Goal: Transaction & Acquisition: Purchase product/service

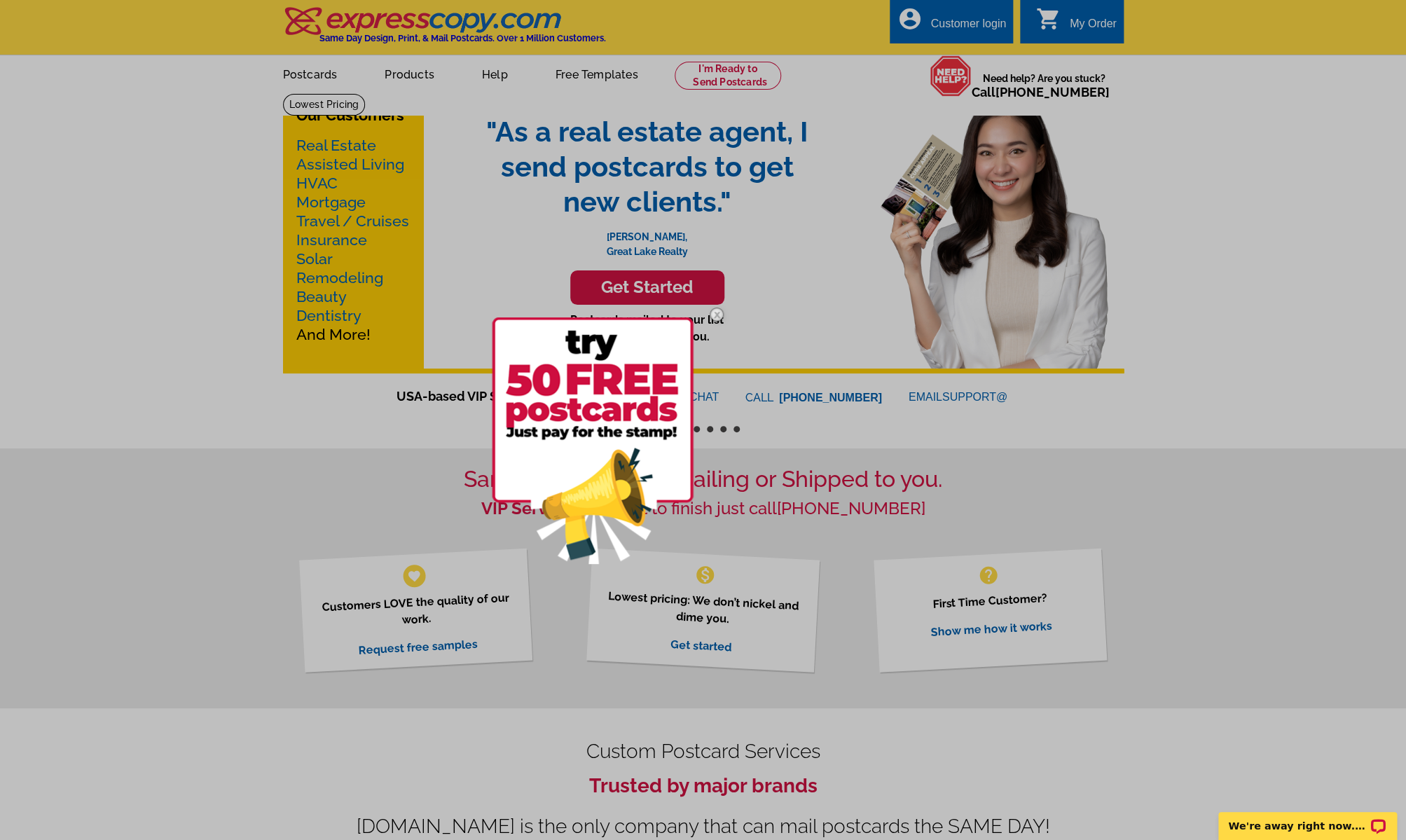
click at [419, 77] on div at bounding box center [703, 420] width 1406 height 840
click at [585, 377] on img at bounding box center [593, 440] width 202 height 246
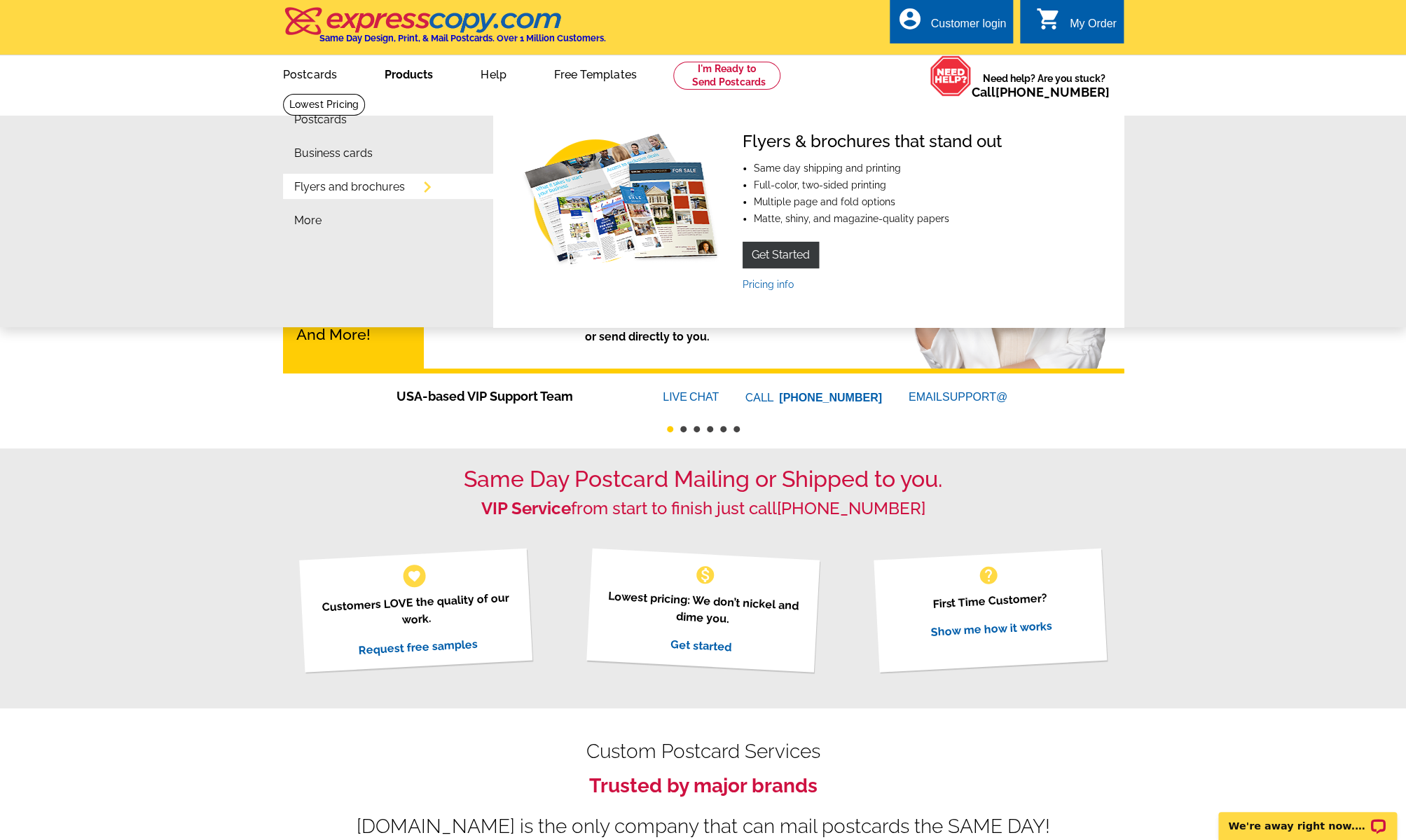
click at [416, 76] on link "Products" at bounding box center [409, 73] width 93 height 33
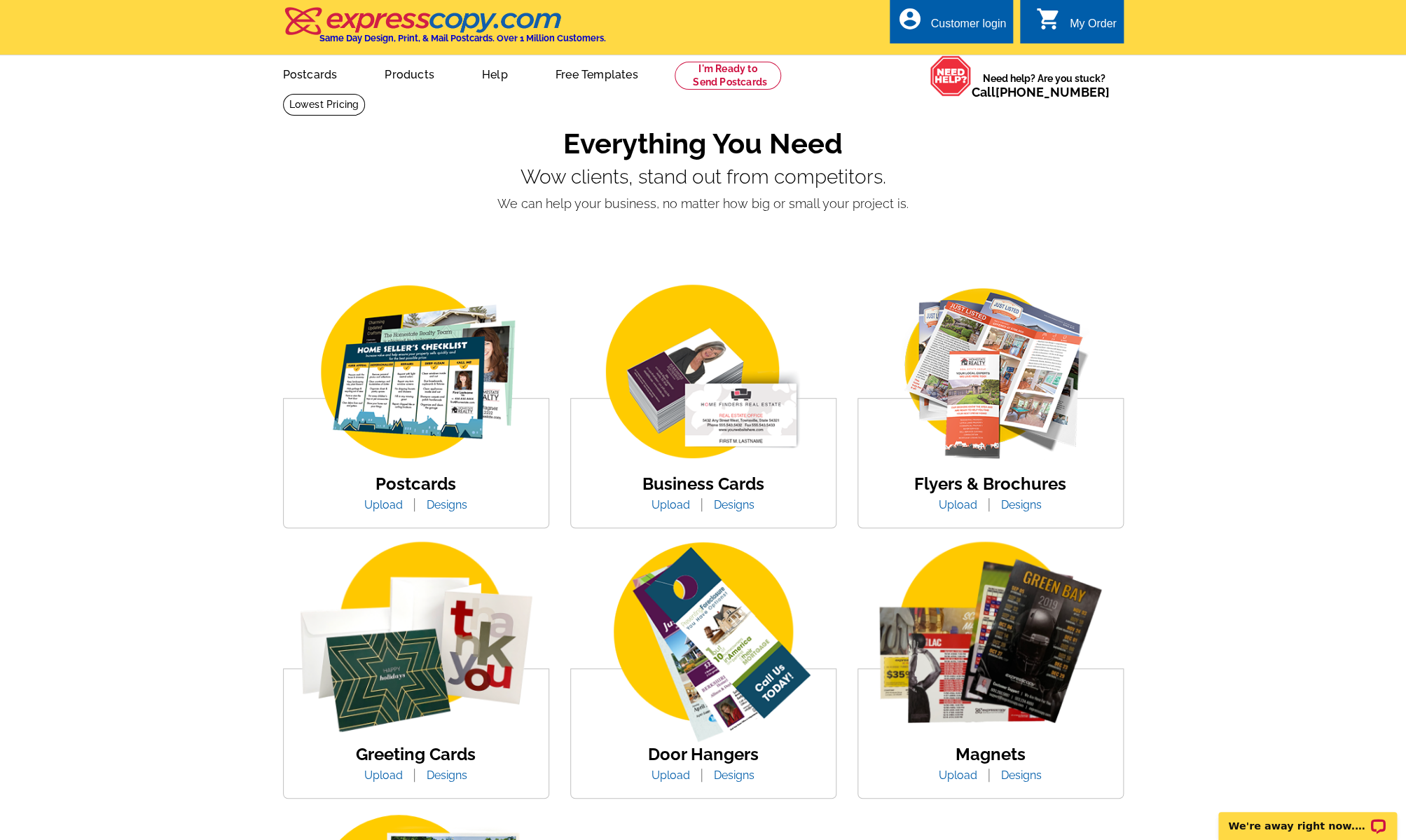
click at [670, 380] on img at bounding box center [704, 373] width 238 height 184
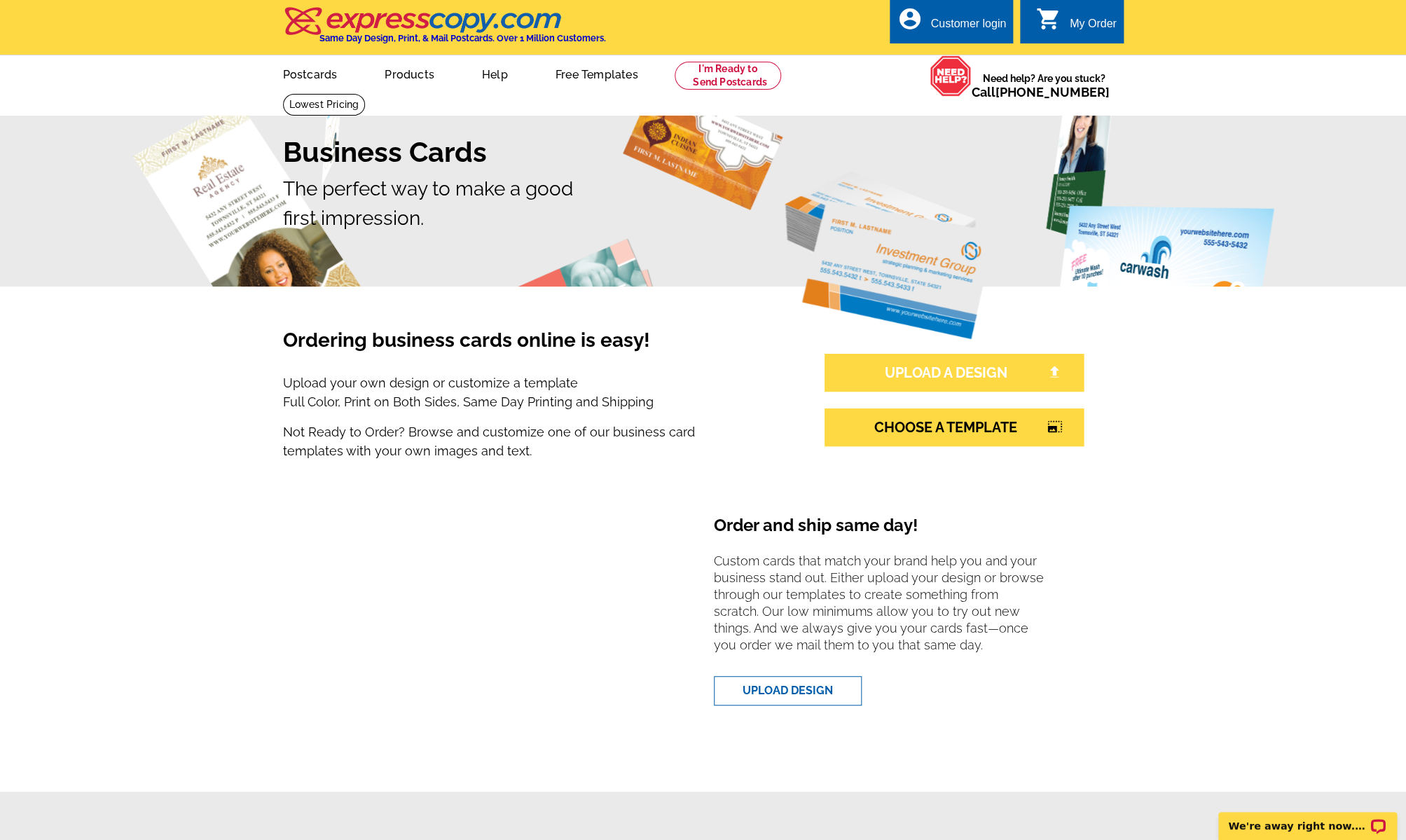
click at [902, 368] on link "UPLOAD A DESIGN" at bounding box center [955, 373] width 259 height 38
